Goal: Task Accomplishment & Management: Use online tool/utility

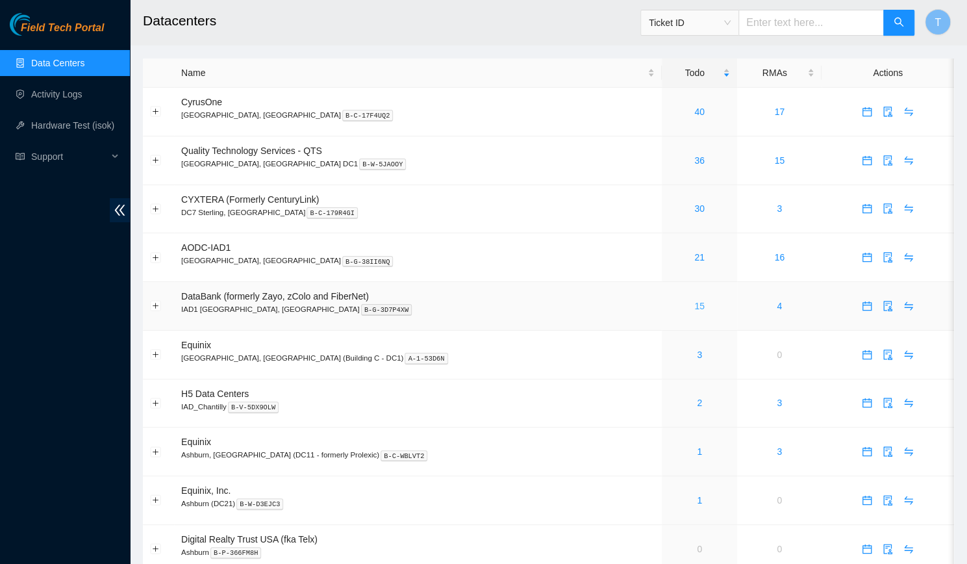
click at [694, 303] on link "15" at bounding box center [699, 306] width 10 height 10
click at [669, 303] on div "12" at bounding box center [699, 306] width 61 height 14
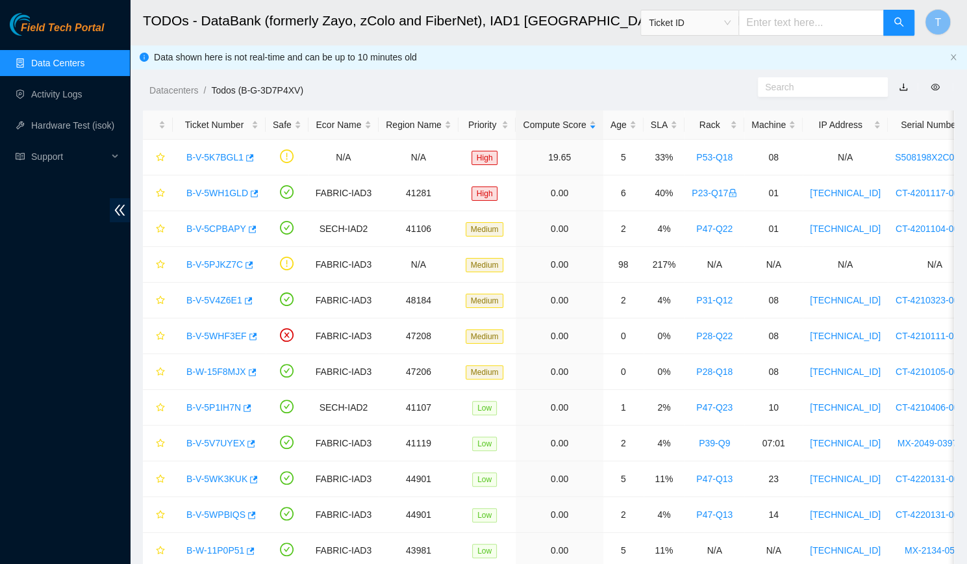
click at [62, 58] on link "Data Centers" at bounding box center [57, 63] width 53 height 10
